Goal: Task Accomplishment & Management: Complete application form

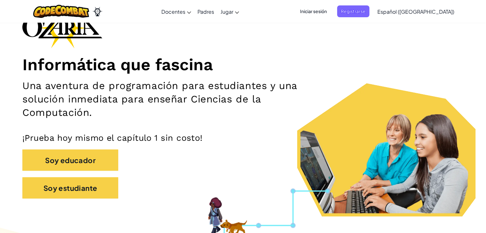
scroll to position [32, 0]
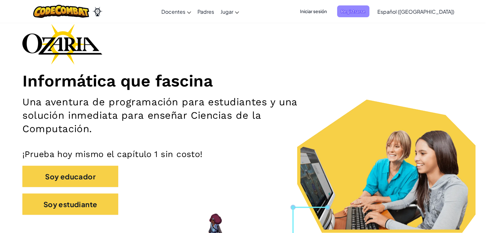
click at [366, 14] on font "Registrarse" at bounding box center [353, 11] width 25 height 6
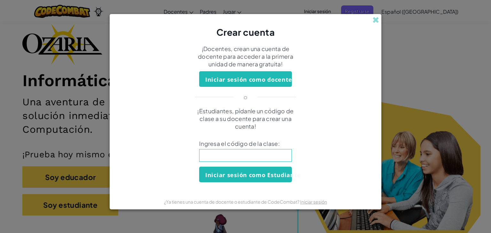
click at [259, 155] on input at bounding box center [245, 155] width 93 height 13
click at [243, 177] on font "Iniciar sesión como Estudiante" at bounding box center [253, 175] width 96 height 8
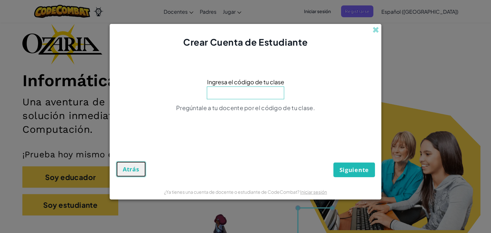
click at [134, 167] on font "Atrás" at bounding box center [131, 170] width 17 height 8
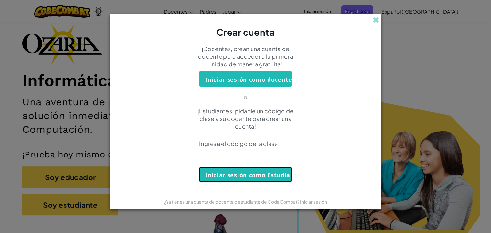
click at [274, 181] on button "Iniciar sesión como Estudiante" at bounding box center [245, 175] width 93 height 16
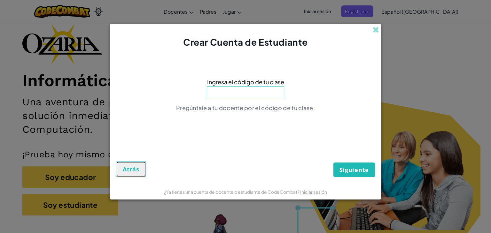
click at [144, 172] on button "Atrás" at bounding box center [131, 169] width 30 height 16
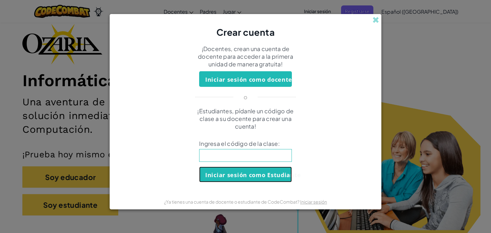
click at [235, 172] on font "Iniciar sesión como Estudiante" at bounding box center [253, 175] width 96 height 8
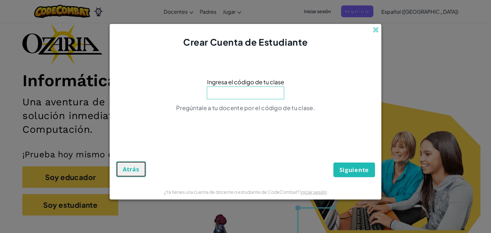
click at [139, 174] on button "Atrás" at bounding box center [131, 169] width 30 height 16
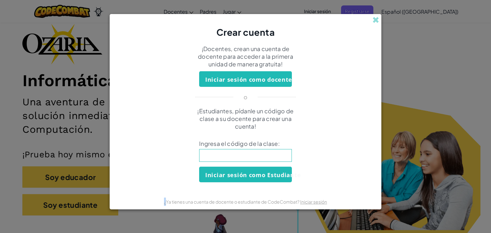
click at [139, 174] on div "¡Estudiantes, pídanle un código de clase a su docente para crear una cuenta! In…" at bounding box center [245, 144] width 259 height 75
click at [374, 21] on span at bounding box center [375, 20] width 7 height 7
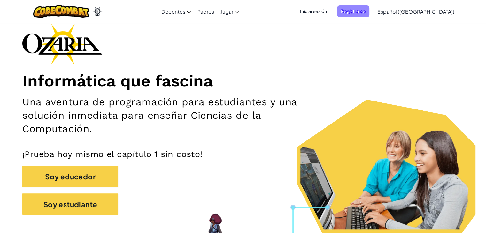
click at [366, 12] on font "Registrarse" at bounding box center [353, 11] width 25 height 6
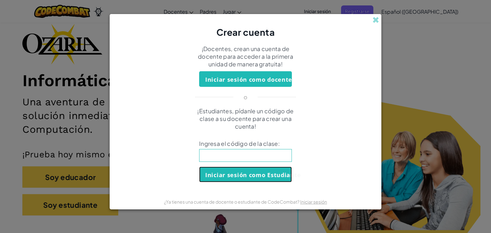
click at [270, 172] on font "Iniciar sesión como Estudiante" at bounding box center [253, 175] width 96 height 8
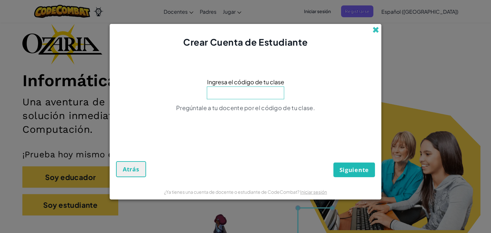
click at [373, 32] on span at bounding box center [375, 30] width 7 height 7
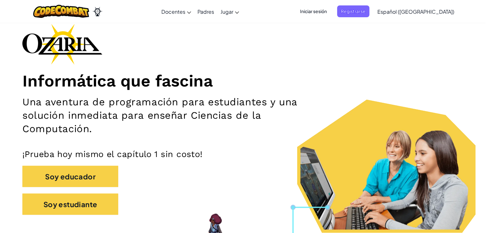
click at [327, 11] on font "Iniciar sesión" at bounding box center [313, 11] width 27 height 6
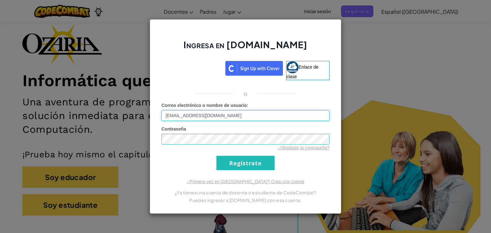
type input "[EMAIL_ADDRESS][DOMAIN_NAME]"
click at [157, 140] on div "Ingresa en [DOMAIN_NAME] Enlace de clase o Error desconocido. Correo electrónic…" at bounding box center [246, 116] width 192 height 195
drag, startPoint x: 159, startPoint y: 140, endPoint x: 163, endPoint y: 158, distance: 18.2
click at [163, 158] on div "Ingresa en [DOMAIN_NAME] Enlace de clase o Error desconocido. Correo electrónic…" at bounding box center [246, 116] width 192 height 195
click at [235, 166] on input "Regístrate" at bounding box center [245, 163] width 58 height 14
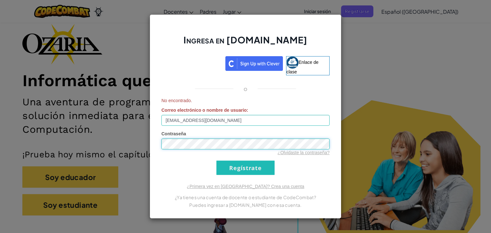
click at [135, 141] on div "Ingresa en [DOMAIN_NAME] Enlace de clase o No encontrado. Correo electrónico o …" at bounding box center [245, 116] width 491 height 233
click at [225, 167] on input "Regístrate" at bounding box center [245, 168] width 58 height 14
click at [377, 27] on div "Ingresa en [DOMAIN_NAME] Enlace de clase o No encontrado. Correo electrónico o …" at bounding box center [245, 116] width 491 height 233
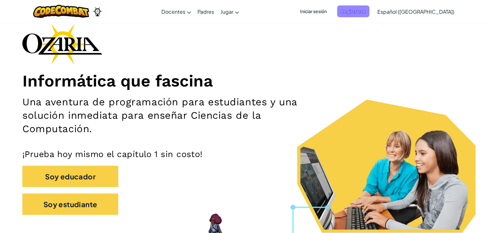
click at [366, 12] on font "Registrarse" at bounding box center [353, 11] width 25 height 6
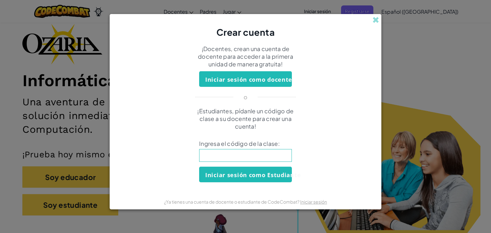
click at [266, 157] on input at bounding box center [245, 155] width 93 height 13
click at [373, 19] on span at bounding box center [375, 20] width 7 height 7
